Goal: Information Seeking & Learning: Learn about a topic

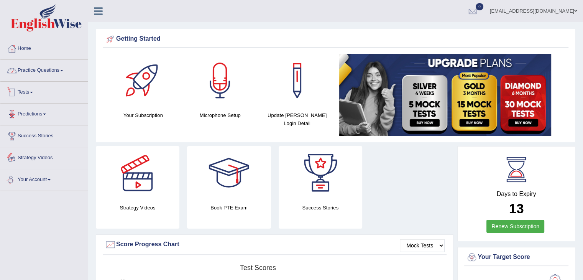
click at [61, 70] on link "Practice Questions" at bounding box center [43, 69] width 87 height 19
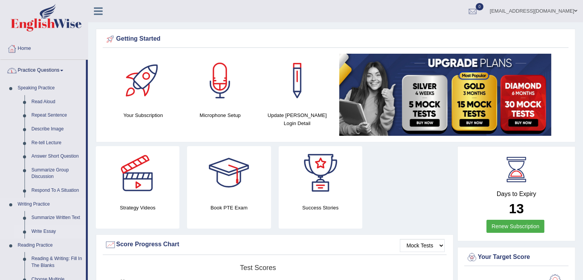
click at [49, 232] on link "Write Essay" at bounding box center [57, 232] width 58 height 14
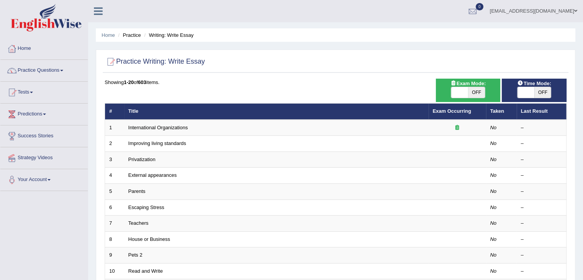
scroll to position [225, 0]
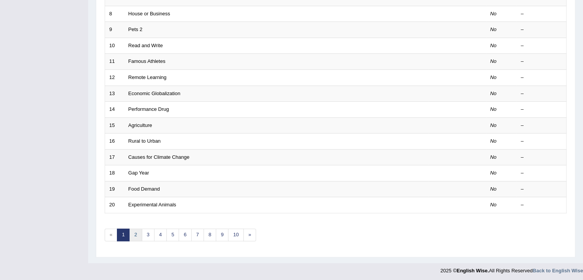
click at [133, 232] on link "2" at bounding box center [135, 234] width 13 height 13
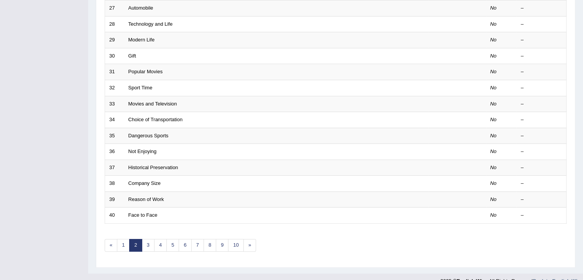
scroll to position [225, 0]
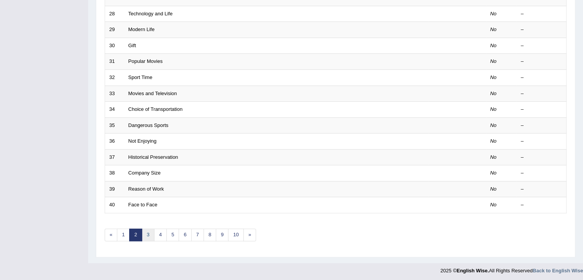
click at [148, 232] on link "3" at bounding box center [148, 234] width 13 height 13
click at [158, 233] on link "4" at bounding box center [160, 234] width 13 height 13
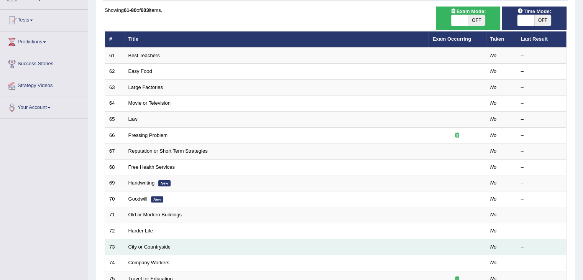
scroll to position [225, 0]
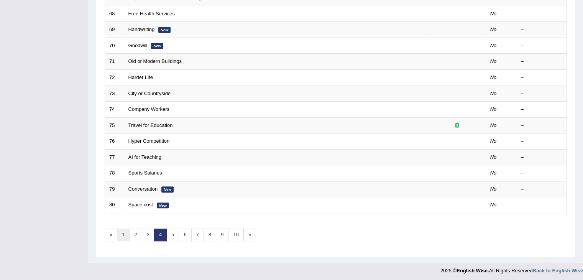
click at [127, 235] on link "1" at bounding box center [123, 234] width 13 height 13
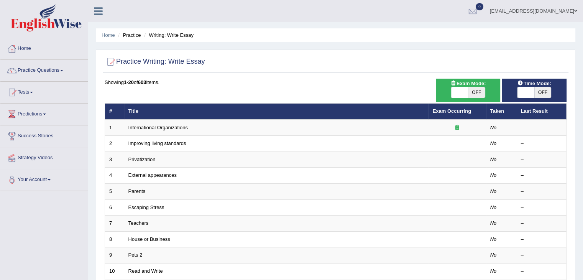
click at [467, 87] on span at bounding box center [459, 92] width 17 height 11
checkbox input "true"
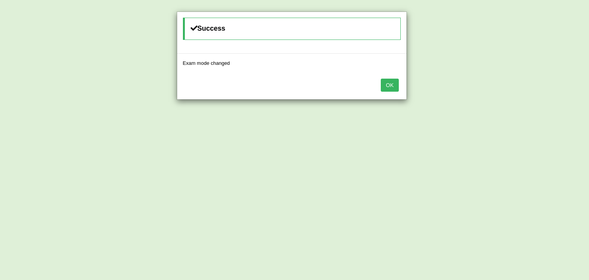
click at [392, 86] on button "OK" at bounding box center [390, 85] width 18 height 13
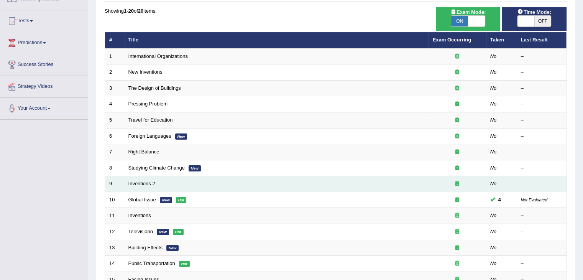
scroll to position [38, 0]
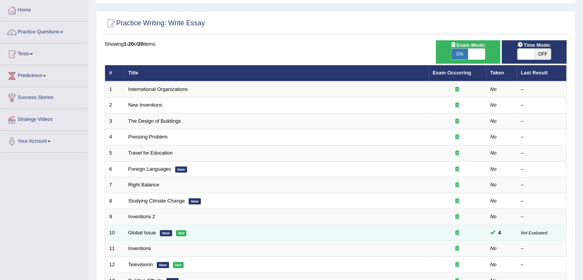
click at [141, 234] on td "Global Issue New Hot" at bounding box center [276, 233] width 304 height 16
click at [143, 232] on link "Global Issue" at bounding box center [142, 233] width 28 height 6
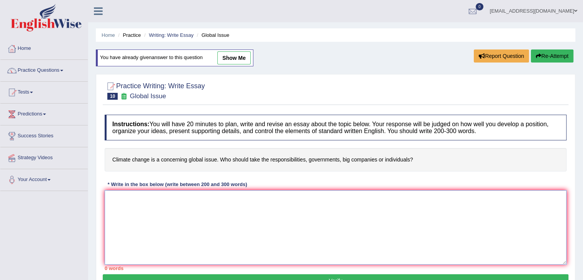
paste textarea "This topic is about global issue due to climate change and its very concerning …"
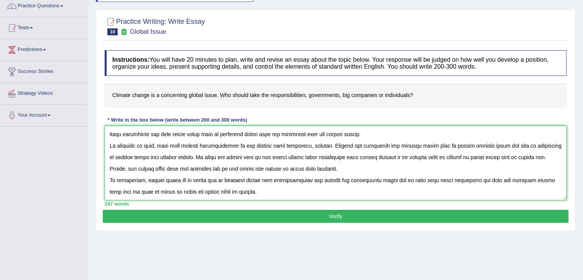
scroll to position [123, 0]
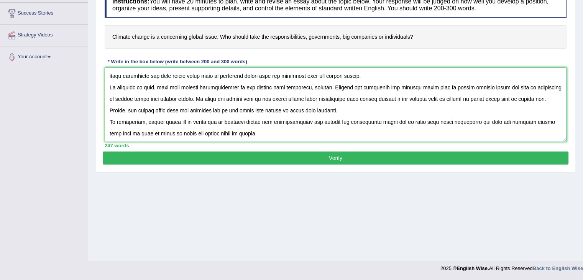
type textarea "This topic is about global issue due to climate change and its very concerning …"
click at [351, 161] on button "Verify" at bounding box center [336, 157] width 466 height 13
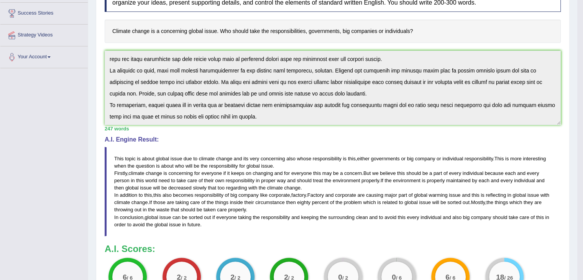
scroll to position [238, 0]
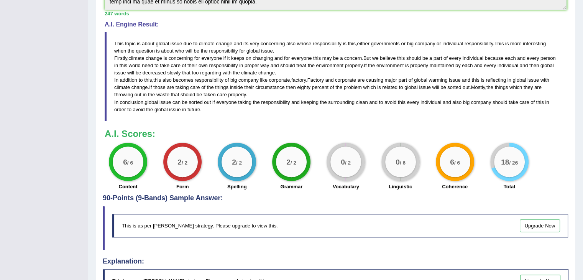
drag, startPoint x: 348, startPoint y: 168, endPoint x: 406, endPoint y: 167, distance: 57.5
click at [406, 167] on div "6 / 6 Content 2 / 2 Form 2 / 2 Spelling 2 / 2 Grammar 0 / 2 Vocabulary 0 / 6 Li…" at bounding box center [336, 167] width 470 height 49
drag, startPoint x: 350, startPoint y: 163, endPoint x: 402, endPoint y: 162, distance: 52.5
click at [402, 162] on div "6 / 6 Content 2 / 2 Form 2 / 2 Spelling 2 / 2 Grammar 0 / 2 Vocabulary 0 / 6 Li…" at bounding box center [336, 167] width 470 height 49
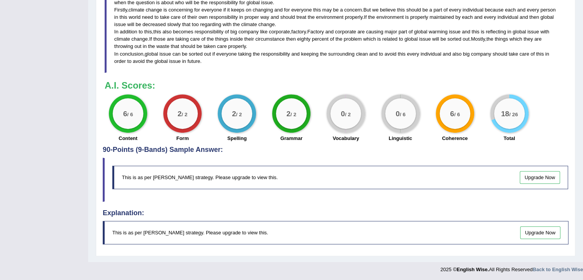
scroll to position [171, 0]
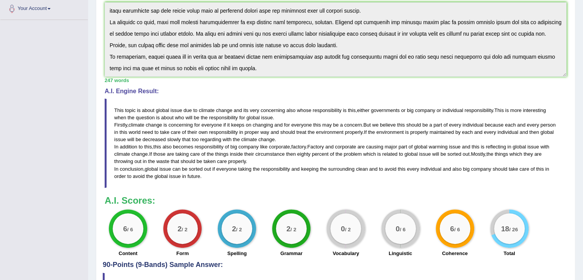
click at [131, 104] on blockquote "This topic is about global issue due to climate change and its very concerning …" at bounding box center [336, 143] width 462 height 89
click at [140, 126] on blockquote "This topic is about global issue due to climate change and its very concerning …" at bounding box center [336, 143] width 462 height 89
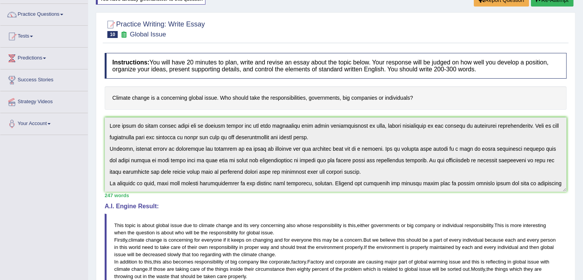
scroll to position [46, 0]
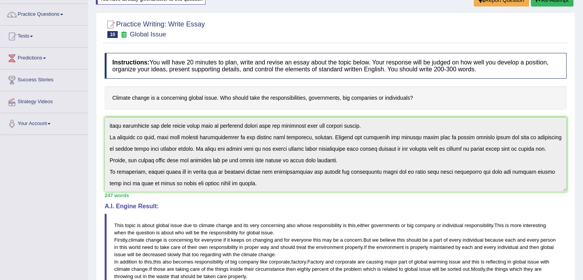
click at [286, 206] on div "Instructions: You will have 20 minutes to plan, write and revise an essay about…" at bounding box center [336, 212] width 466 height 327
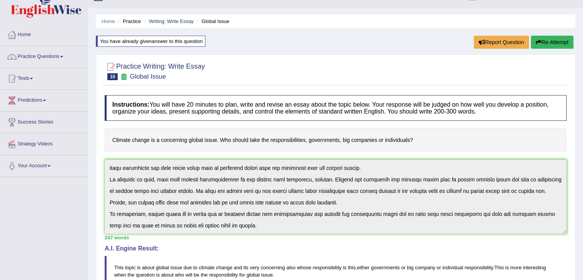
scroll to position [0, 0]
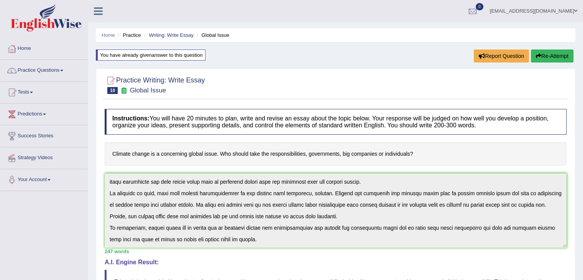
click at [551, 49] on div "Home Practice Writing: Write Essay Global Issue You have already given answer t…" at bounding box center [335, 274] width 495 height 548
click at [548, 60] on button "Re-Attempt" at bounding box center [552, 55] width 43 height 13
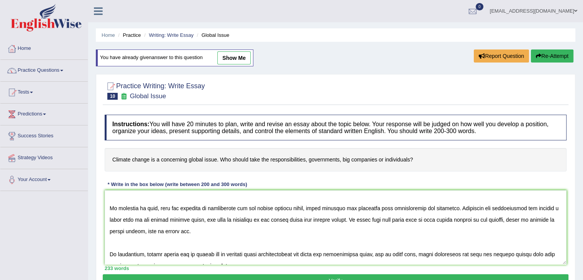
scroll to position [80, 0]
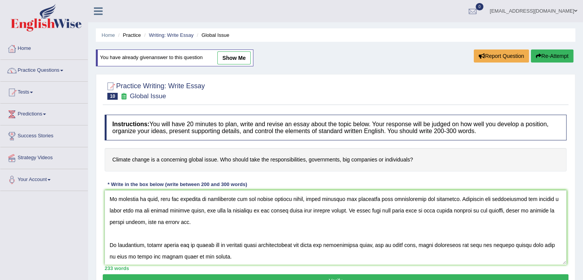
click at [181, 234] on textarea at bounding box center [336, 227] width 462 height 74
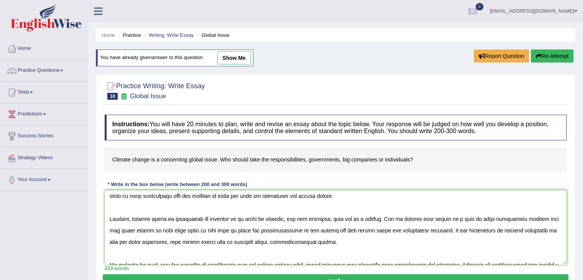
scroll to position [0, 0]
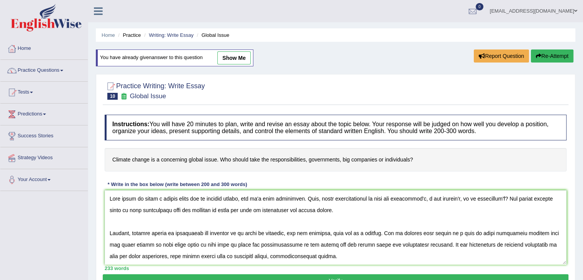
click at [139, 223] on textarea at bounding box center [336, 227] width 462 height 74
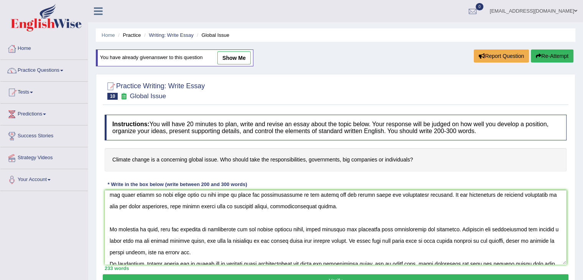
click at [136, 220] on textarea at bounding box center [336, 227] width 462 height 74
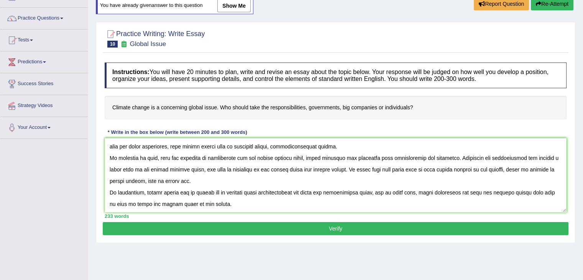
scroll to position [115, 0]
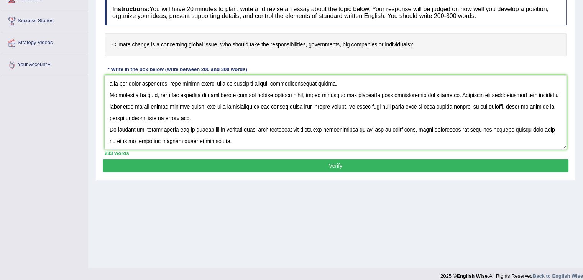
type textarea "This topic is about a global issue due to climate change, and it's very concern…"
click at [350, 168] on button "Verify" at bounding box center [336, 165] width 466 height 13
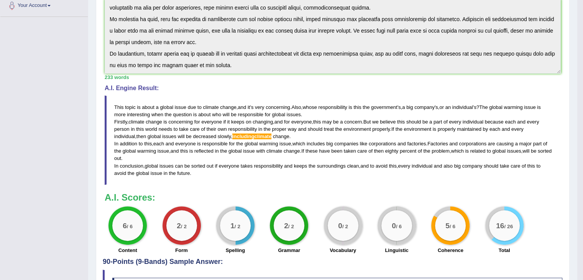
scroll to position [192, 0]
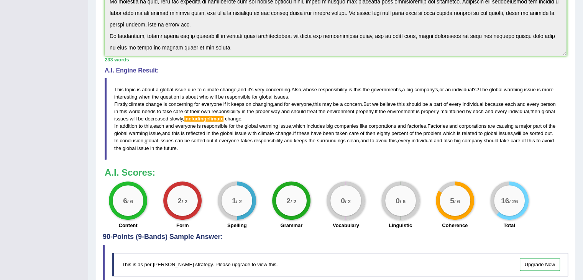
click at [224, 117] on span "includingclimate" at bounding box center [203, 119] width 39 height 6
click at [403, 204] on small "/ 6" at bounding box center [402, 201] width 6 height 6
click at [403, 210] on div "0 / 6" at bounding box center [400, 200] width 31 height 31
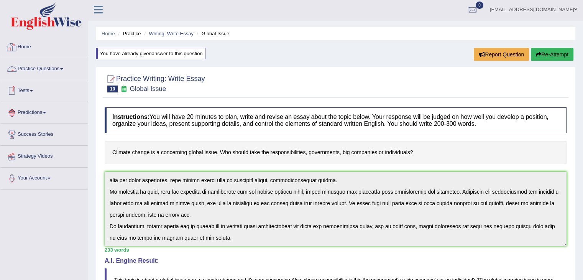
scroll to position [0, 0]
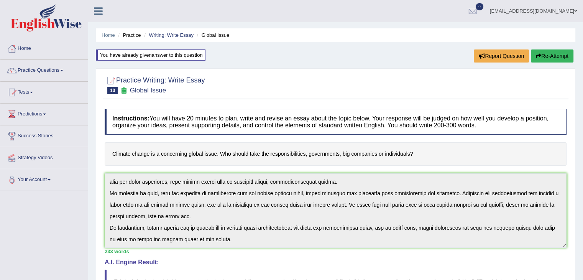
click at [166, 56] on div "You have already given answer to this question" at bounding box center [151, 54] width 110 height 11
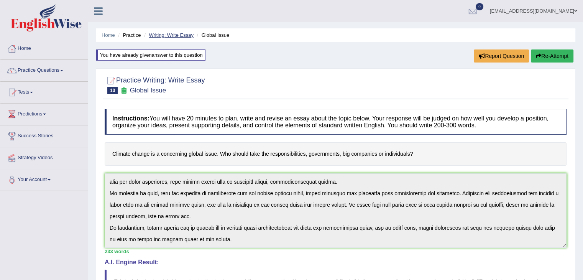
click at [157, 35] on link "Writing: Write Essay" at bounding box center [171, 35] width 45 height 6
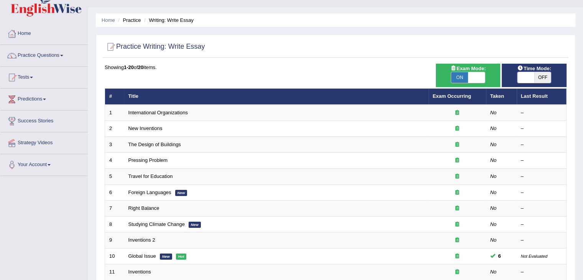
scroll to position [4, 0]
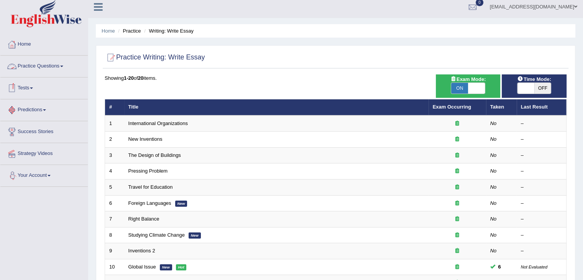
click at [62, 70] on link "Practice Questions" at bounding box center [43, 65] width 87 height 19
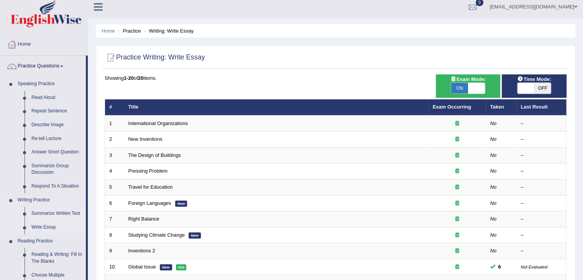
click at [64, 215] on link "Summarize Written Text" at bounding box center [57, 214] width 58 height 14
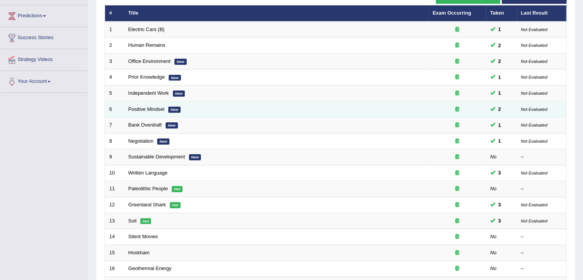
scroll to position [115, 0]
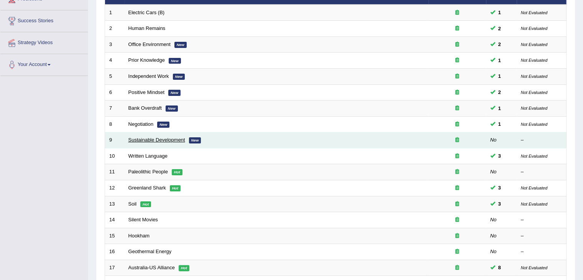
click at [167, 137] on link "Sustainable Development" at bounding box center [156, 140] width 57 height 6
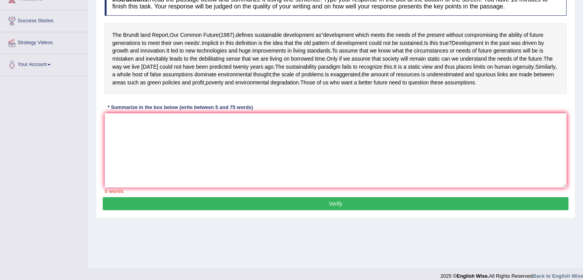
scroll to position [123, 0]
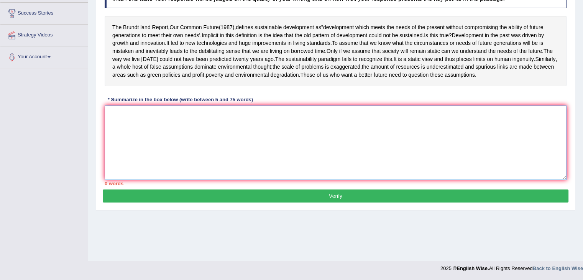
click at [254, 153] on textarea at bounding box center [336, 142] width 462 height 74
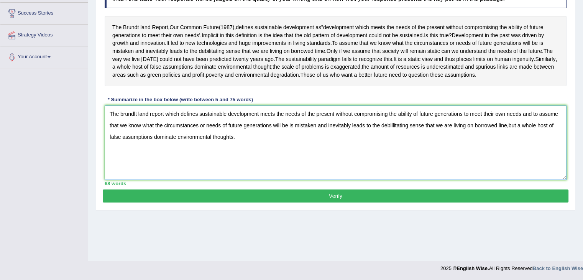
type textarea "The brundlt land report which defines sustainable development meets the needs o…"
click at [347, 202] on button "Verify" at bounding box center [336, 195] width 466 height 13
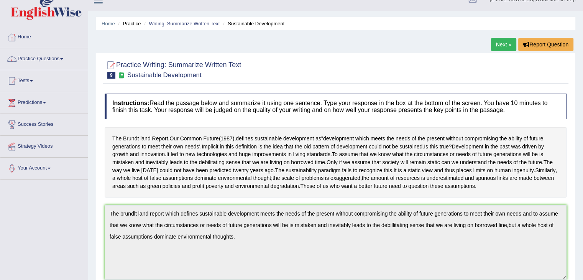
scroll to position [0, 0]
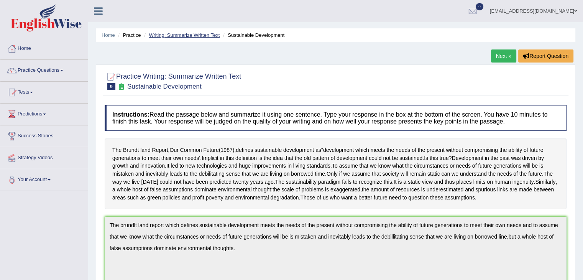
click at [176, 36] on link "Writing: Summarize Written Text" at bounding box center [184, 35] width 71 height 6
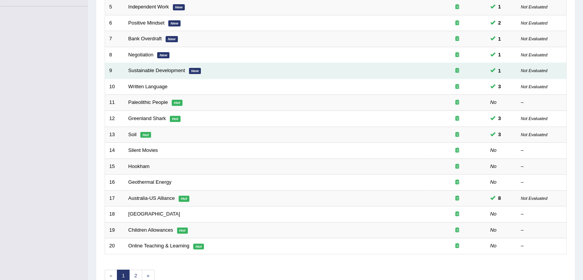
click at [167, 73] on td "Sustainable Development New" at bounding box center [276, 71] width 304 height 16
click at [171, 69] on link "Sustainable Development" at bounding box center [156, 70] width 57 height 6
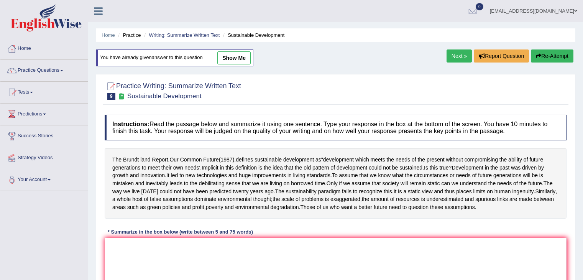
scroll to position [84, 0]
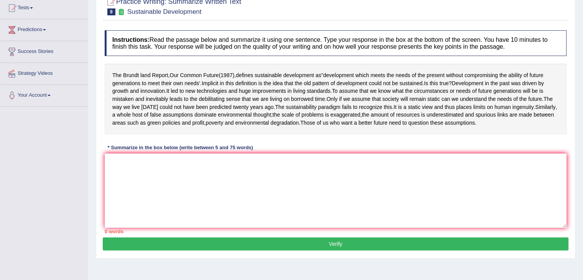
click at [192, 134] on div "The Brundt land Report , Our Common Future ( 1987 ), defines sustainable develo…" at bounding box center [336, 99] width 462 height 71
click at [186, 176] on textarea at bounding box center [336, 190] width 462 height 74
paste textarea "This topic is about a global issue due to climate change, and it's very concern…"
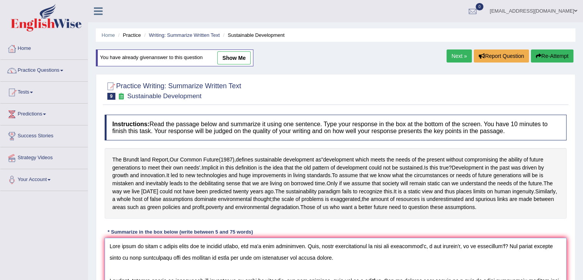
type textarea "This topic is about a global issue due to climate change, and it's very concern…"
click at [192, 39] on ul "Home Practice Writing: Summarize Written Text Sustainable Development" at bounding box center [336, 34] width 480 height 13
click at [192, 37] on link "Writing: Summarize Written Text" at bounding box center [184, 35] width 71 height 6
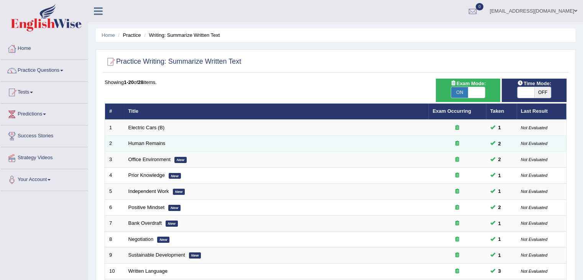
click at [498, 145] on span "2" at bounding box center [499, 144] width 9 height 8
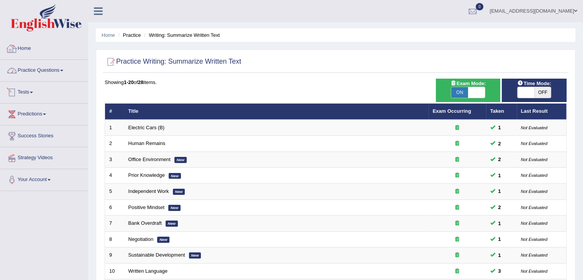
click at [25, 51] on link "Home" at bounding box center [43, 47] width 87 height 19
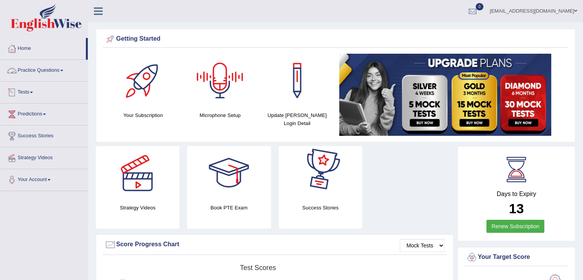
click at [33, 92] on span at bounding box center [31, 93] width 3 height 2
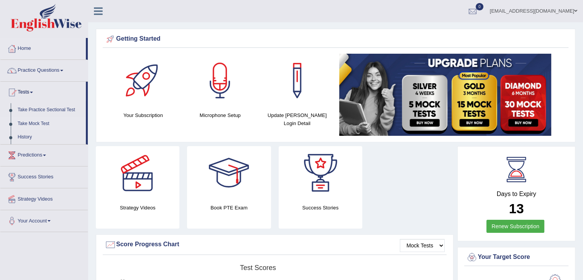
click at [36, 125] on link "Take Mock Test" at bounding box center [50, 124] width 72 height 14
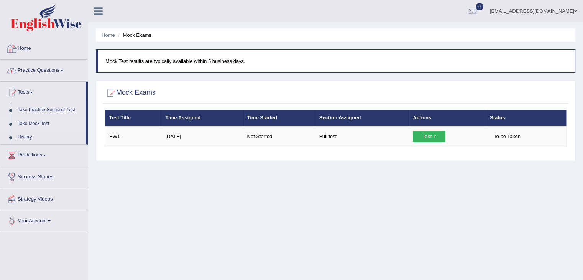
click at [28, 74] on link "Practice Questions" at bounding box center [43, 69] width 87 height 19
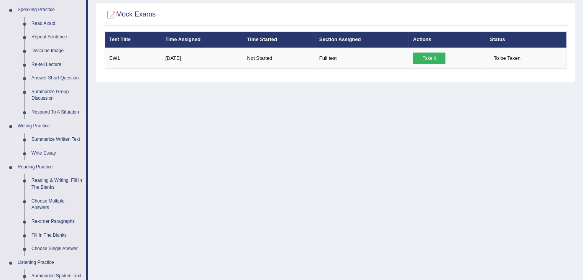
scroll to position [115, 0]
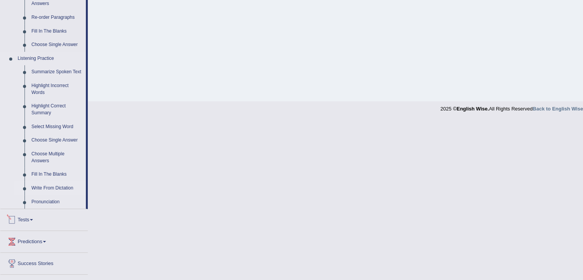
click at [48, 189] on link "Write From Dictation" at bounding box center [57, 188] width 58 height 14
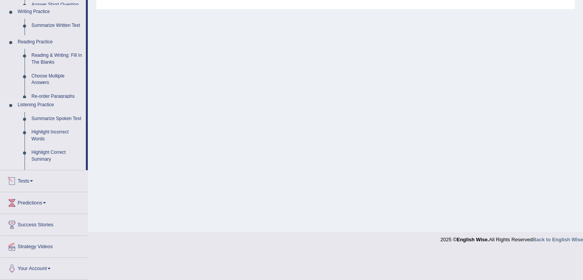
scroll to position [123, 0]
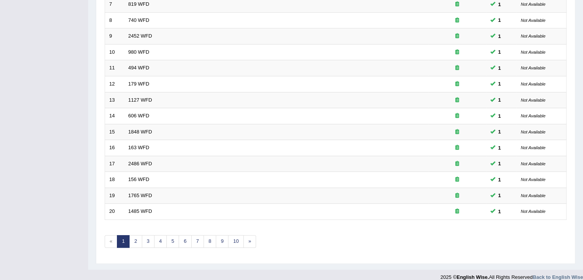
scroll to position [225, 0]
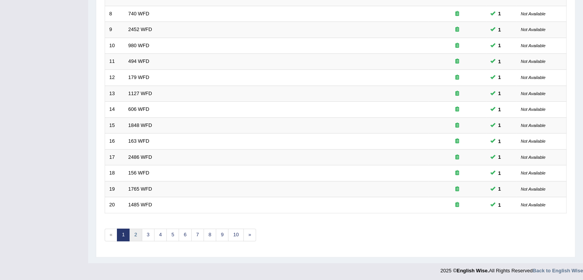
click at [133, 234] on link "2" at bounding box center [135, 234] width 13 height 13
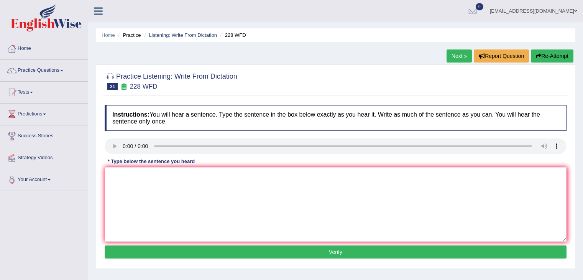
click at [310, 192] on textarea at bounding box center [336, 204] width 462 height 74
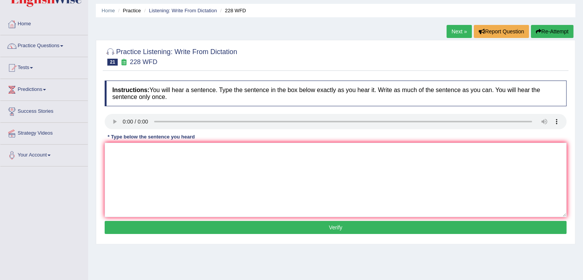
scroll to position [38, 0]
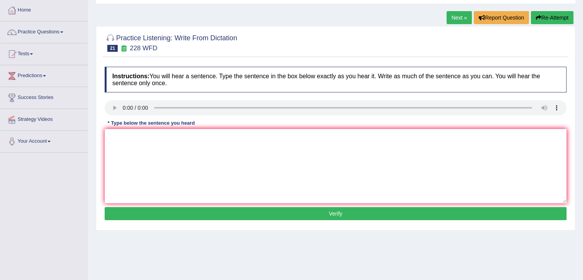
click at [43, 35] on link "Practice Questions" at bounding box center [43, 30] width 87 height 19
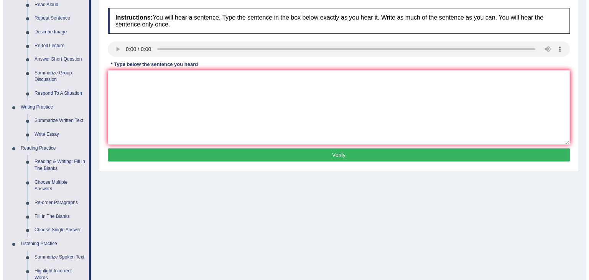
scroll to position [0, 0]
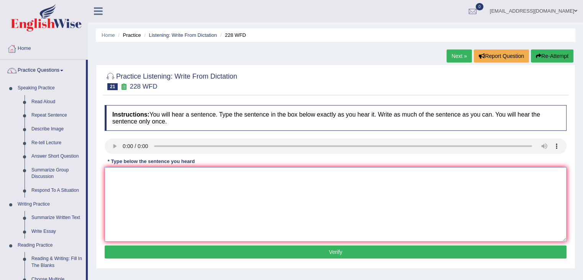
click at [191, 186] on textarea at bounding box center [336, 204] width 462 height 74
click at [259, 174] on textarea "Computer science has became a popular degree course in the university course." at bounding box center [336, 204] width 462 height 74
type textarea "Computer science has became a popular degree course in the a university course."
click at [351, 255] on button "Verify" at bounding box center [336, 251] width 462 height 13
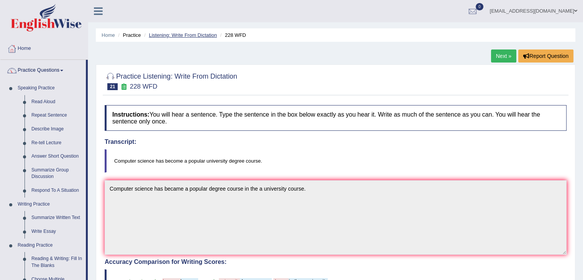
click at [178, 36] on link "Listening: Write From Dictation" at bounding box center [183, 35] width 68 height 6
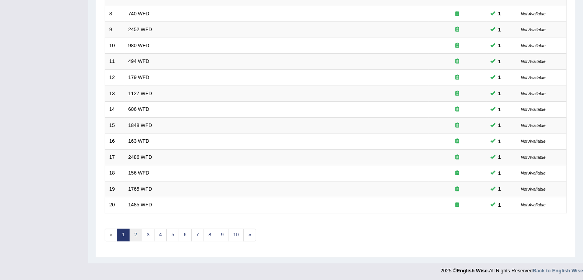
click at [138, 235] on link "2" at bounding box center [135, 234] width 13 height 13
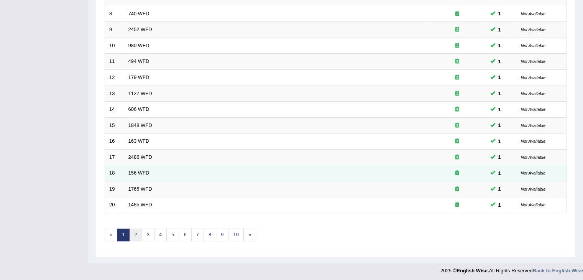
scroll to position [220, 0]
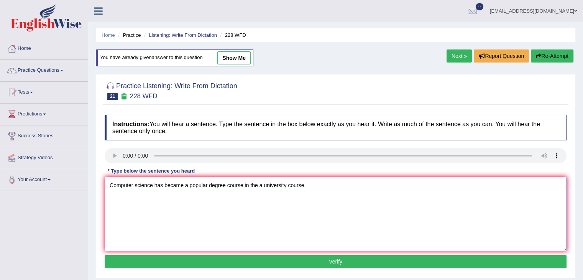
click at [204, 181] on textarea "Computer science has became a popular degree course in the a university course." at bounding box center [336, 214] width 462 height 74
click at [209, 182] on textarea "Computer science has became a popular degree course in the a university course." at bounding box center [336, 214] width 462 height 74
drag, startPoint x: 269, startPoint y: 184, endPoint x: 408, endPoint y: 177, distance: 138.6
click at [408, 177] on textarea "Computer science has became a popular university degree course in the a univers…" at bounding box center [336, 214] width 462 height 74
type textarea "Computer science has became a popular university degree course."
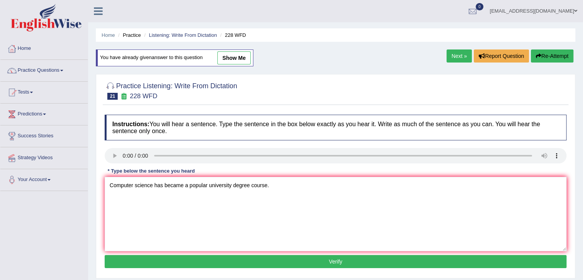
click at [338, 260] on button "Verify" at bounding box center [336, 261] width 462 height 13
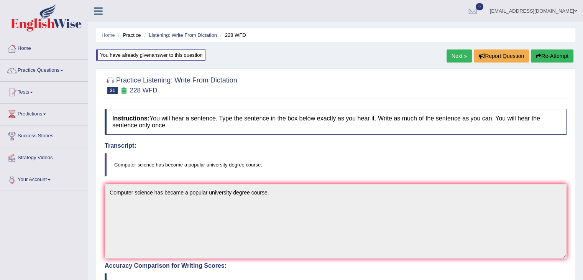
drag, startPoint x: 187, startPoint y: 36, endPoint x: 204, endPoint y: 51, distance: 22.5
click at [187, 36] on link "Listening: Write From Dictation" at bounding box center [183, 35] width 68 height 6
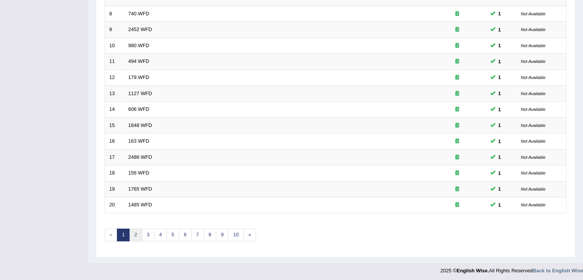
click at [139, 233] on link "2" at bounding box center [135, 234] width 13 height 13
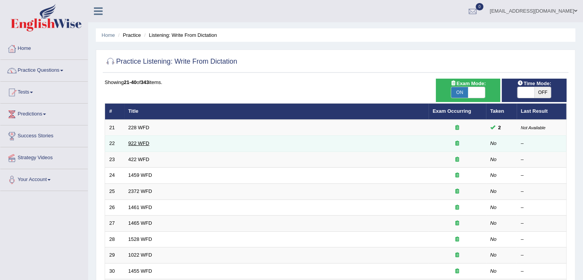
click at [144, 145] on link "922 WFD" at bounding box center [138, 143] width 21 height 6
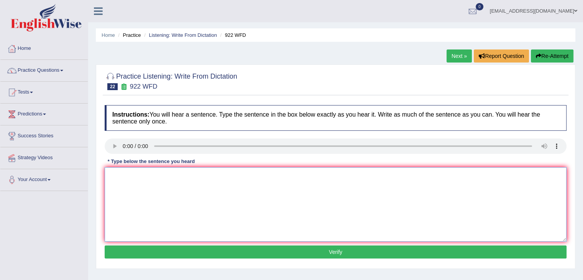
click at [174, 192] on textarea at bounding box center [336, 204] width 462 height 74
click at [209, 175] on textarea "Students for attending competition should register first" at bounding box center [336, 204] width 462 height 74
click at [132, 174] on textarea "Students for attending competition should must register first" at bounding box center [336, 204] width 462 height 74
click at [181, 173] on textarea "Students Student for attending competition should must register first" at bounding box center [336, 204] width 462 height 74
type textarea "Students Student for attending the competition should must register first"
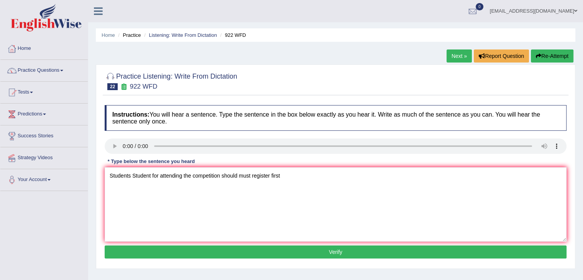
click at [334, 248] on div "Instructions: You will hear a sentence. Type the sentence in the box below exac…" at bounding box center [336, 182] width 466 height 163
click at [345, 248] on button "Verify" at bounding box center [336, 251] width 462 height 13
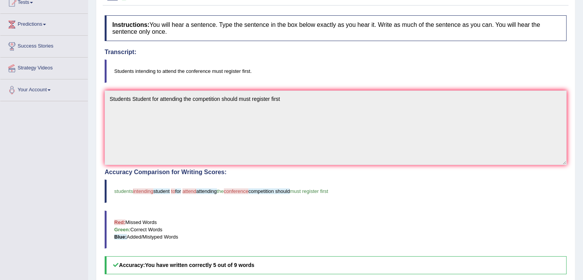
scroll to position [77, 0]
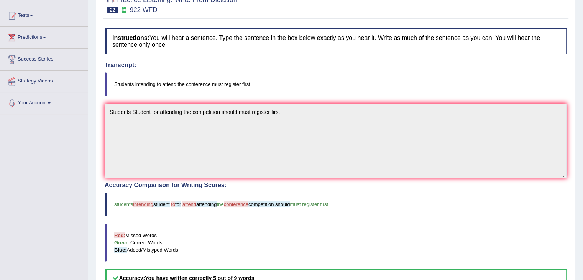
click at [147, 202] on span "intending" at bounding box center [143, 204] width 20 height 6
click at [145, 201] on span "intending" at bounding box center [143, 204] width 20 height 6
click at [193, 207] on blockquote "students intending student to for attend attending the conference competition s…" at bounding box center [336, 203] width 462 height 23
click at [251, 207] on blockquote "students intending student to for attend attending the conference competition s…" at bounding box center [336, 203] width 462 height 23
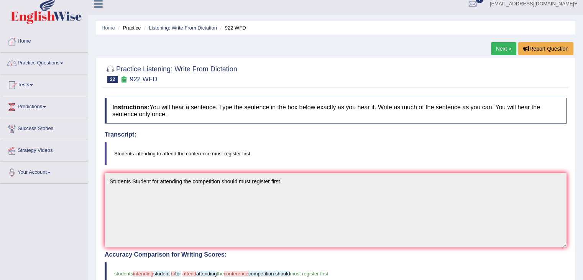
scroll to position [0, 0]
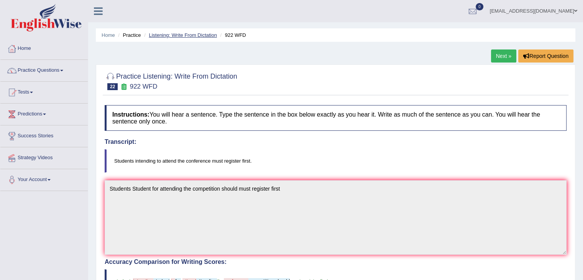
click at [177, 36] on link "Listening: Write From Dictation" at bounding box center [183, 35] width 68 height 6
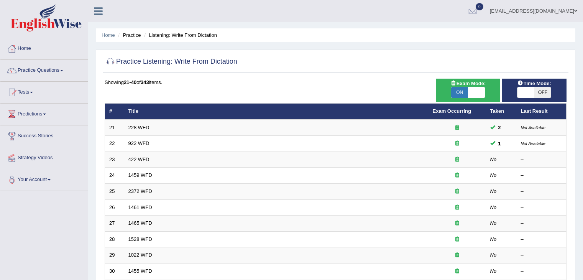
click at [136, 145] on link "922 WFD" at bounding box center [138, 143] width 21 height 6
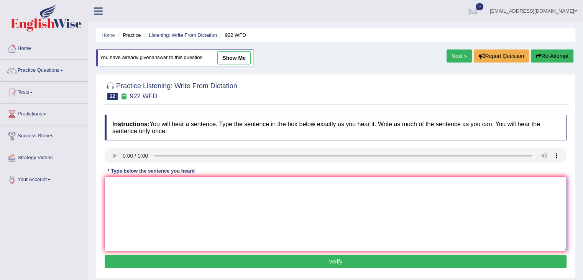
click at [206, 194] on textarea at bounding box center [336, 214] width 462 height 74
click at [173, 180] on textarea "Students intend to attend conference must register first." at bounding box center [336, 214] width 462 height 74
click at [171, 183] on textarea "Students intend to attend conference must register first." at bounding box center [336, 214] width 462 height 74
click at [207, 183] on textarea "Students intend to attend the conference must register first." at bounding box center [336, 214] width 462 height 74
type textarea "Students intend to attend the conference must register first."
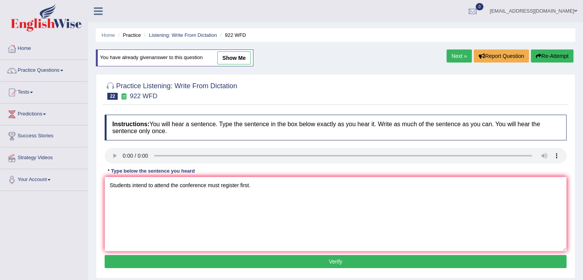
click at [327, 263] on button "Verify" at bounding box center [336, 261] width 462 height 13
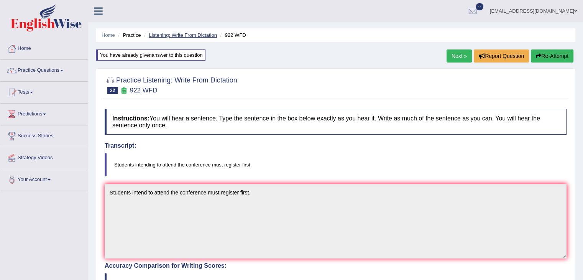
click at [181, 33] on link "Listening: Write From Dictation" at bounding box center [183, 35] width 68 height 6
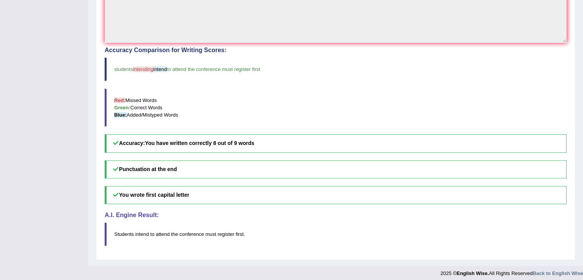
scroll to position [219, 0]
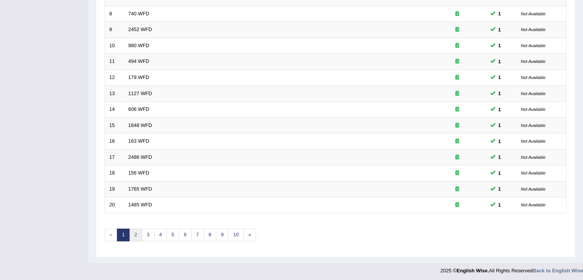
click at [130, 233] on link "2" at bounding box center [135, 234] width 13 height 13
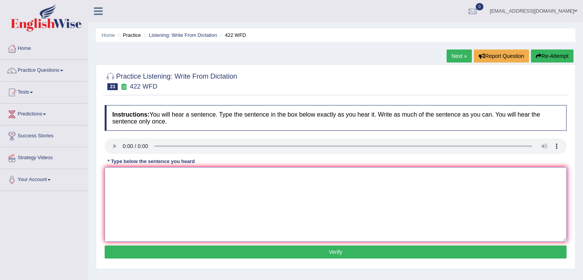
click at [144, 184] on textarea at bounding box center [336, 204] width 462 height 74
type textarea "t"
type textarea "The most important in the arguments are missing."
click at [322, 252] on button "Verify" at bounding box center [336, 251] width 462 height 13
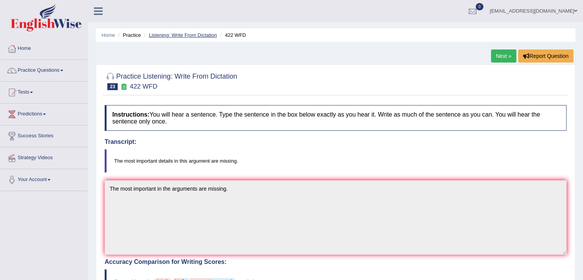
click at [184, 36] on link "Listening: Write From Dictation" at bounding box center [183, 35] width 68 height 6
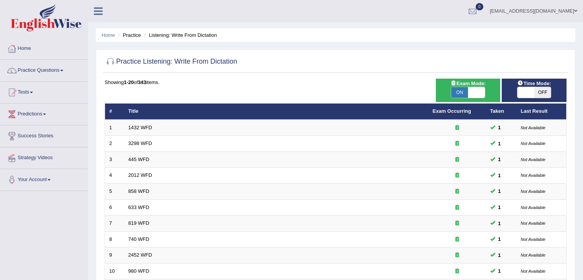
scroll to position [225, 0]
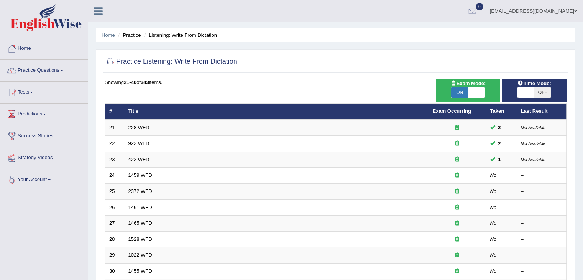
click at [142, 160] on link "422 WFD" at bounding box center [138, 159] width 21 height 6
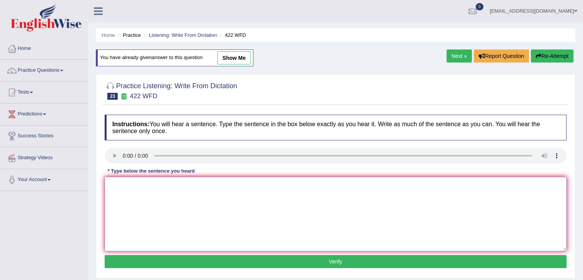
click at [152, 205] on textarea at bounding box center [336, 214] width 462 height 74
type textarea "t"
type textarea "The most important details in the arguments argument are missing."
click at [274, 256] on button "Verify" at bounding box center [336, 261] width 462 height 13
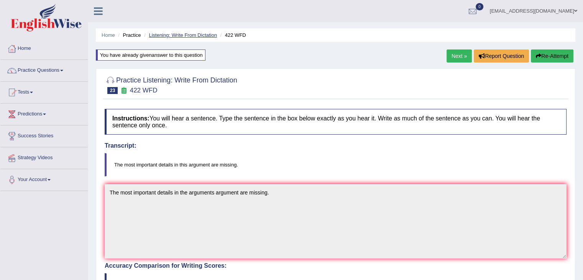
click at [195, 34] on link "Listening: Write From Dictation" at bounding box center [183, 35] width 68 height 6
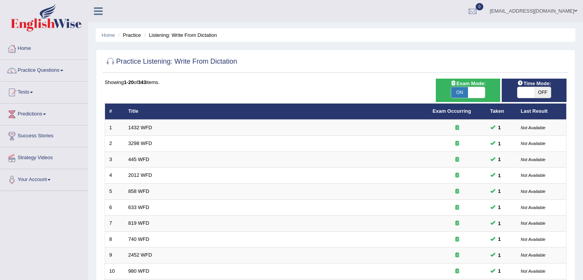
scroll to position [225, 0]
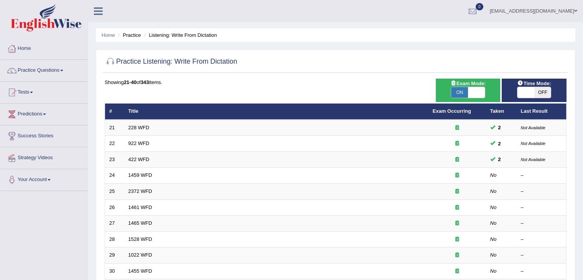
click at [146, 178] on td "1459 WFD" at bounding box center [276, 176] width 304 height 16
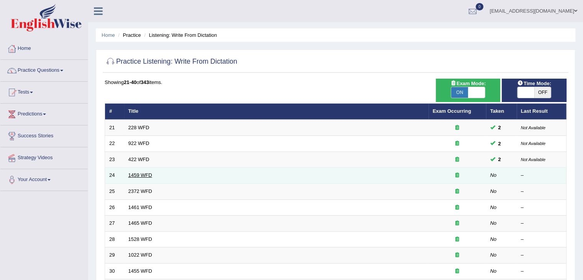
click at [143, 176] on link "1459 WFD" at bounding box center [140, 175] width 24 height 6
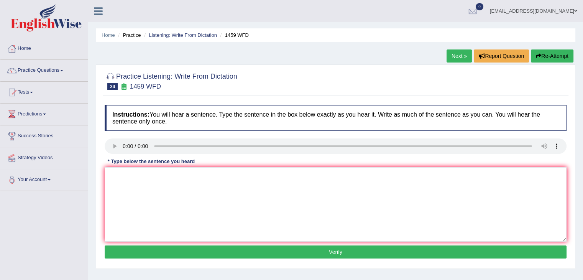
click at [148, 155] on div "Instructions: You will hear a sentence. Type the sentence in the box below exac…" at bounding box center [336, 182] width 466 height 163
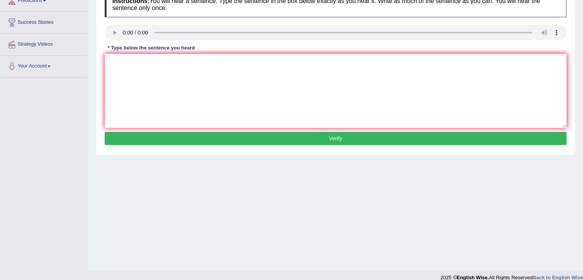
scroll to position [123, 0]
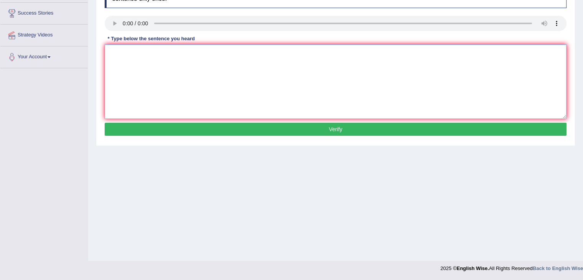
click at [263, 74] on textarea at bounding box center [336, 81] width 462 height 74
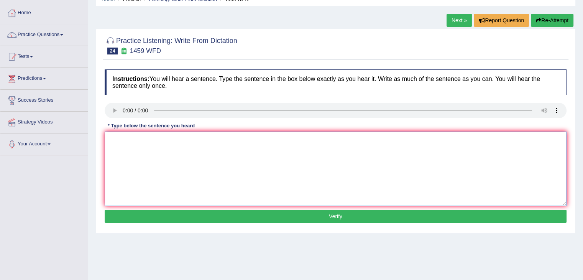
scroll to position [0, 0]
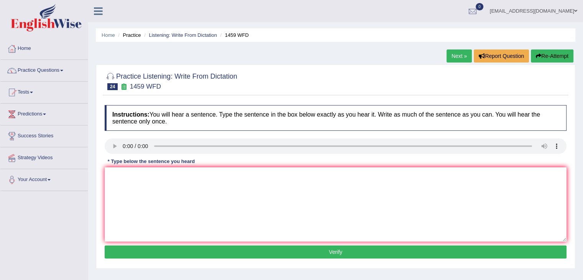
click at [561, 59] on button "Re-Attempt" at bounding box center [552, 55] width 43 height 13
click at [171, 204] on textarea at bounding box center [336, 204] width 462 height 74
click at [139, 190] on textarea at bounding box center [336, 204] width 462 height 74
click at [112, 173] on textarea "a e i p a alp in the ar manial" at bounding box center [336, 204] width 462 height 74
click at [117, 173] on textarea "all e i p a alp in the ar manial" at bounding box center [336, 204] width 462 height 74
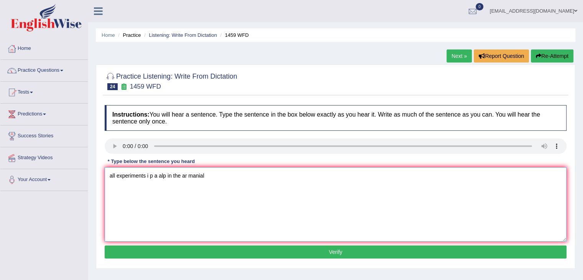
click at [148, 176] on textarea "all experiments i p a alp in the ar manial" at bounding box center [336, 204] width 462 height 74
click at [164, 175] on textarea "all experiments in the p a alp in the ar manial" at bounding box center [336, 204] width 462 height 74
click at [192, 177] on textarea "all experiments in the procedures a alp in the ar manial" at bounding box center [336, 204] width 462 height 74
click at [207, 176] on textarea "all experiments in the procedures are alp in the ar manial" at bounding box center [336, 204] width 462 height 74
click at [242, 174] on textarea "all experiments in the procedures are albalines in the ar manial" at bounding box center [336, 204] width 462 height 74
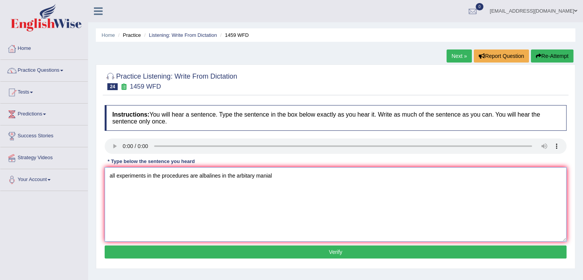
click at [268, 175] on textarea "all experiments in the procedures are albalines in the arbitary manial" at bounding box center [336, 204] width 462 height 74
drag, startPoint x: 107, startPoint y: 174, endPoint x: 117, endPoint y: 181, distance: 12.1
click at [107, 174] on textarea "all experiments in the procedures are albalines in the arbitary material" at bounding box center [336, 204] width 462 height 74
click at [161, 173] on textarea "All experiments in the procedures are albalines in the arbitary material" at bounding box center [336, 204] width 462 height 74
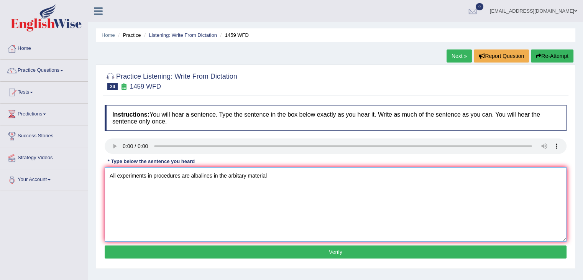
click at [186, 174] on textarea "All experiments in procedures are albalines in the arbitary material" at bounding box center [336, 204] width 462 height 74
click at [219, 177] on textarea "All experiments in procedures have been albalines in the arbitary material" at bounding box center [336, 204] width 462 height 74
click at [284, 171] on textarea "All experiments in procedures have been alpalined in the arbitary material" at bounding box center [336, 204] width 462 height 74
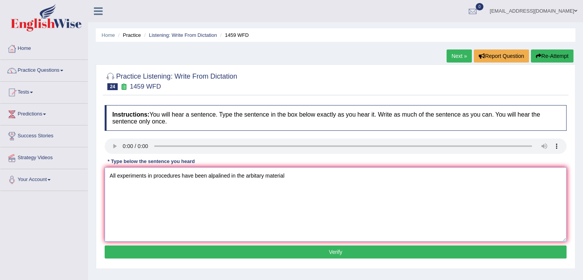
click at [284, 171] on textarea "All experiments in procedures have been alpalined in the arbitary material" at bounding box center [336, 204] width 462 height 74
type textarea "All experiments in procedures have been alpalined in the arbitary manual"
click at [342, 252] on button "Verify" at bounding box center [336, 251] width 462 height 13
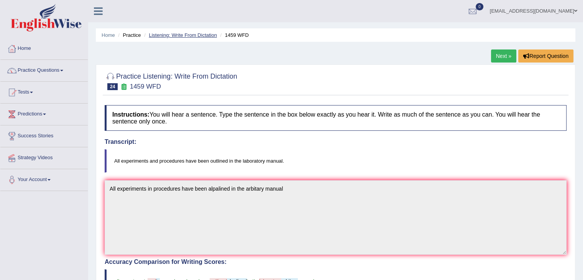
click at [181, 35] on link "Listening: Write From Dictation" at bounding box center [183, 35] width 68 height 6
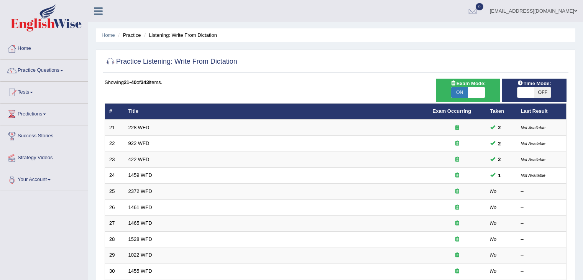
click at [144, 192] on link "2372 WFD" at bounding box center [140, 191] width 24 height 6
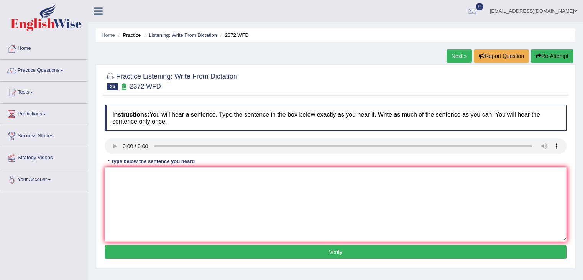
click at [199, 210] on textarea at bounding box center [336, 204] width 462 height 74
click at [176, 200] on textarea at bounding box center [336, 204] width 462 height 74
type textarea "w"
click at [197, 175] on textarea "We must hand over the assignment in the end of the semester." at bounding box center [336, 204] width 462 height 74
type textarea "We must hand over the assignment assignments in the end of the semester."
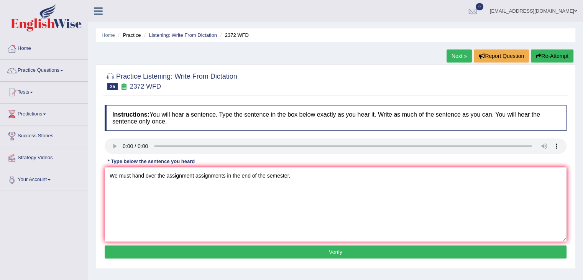
click at [347, 258] on div "Instructions: You will hear a sentence. Type the sentence in the box below exac…" at bounding box center [336, 182] width 466 height 163
click at [347, 256] on button "Verify" at bounding box center [336, 251] width 462 height 13
